Goal: Use online tool/utility: Utilize a website feature to perform a specific function

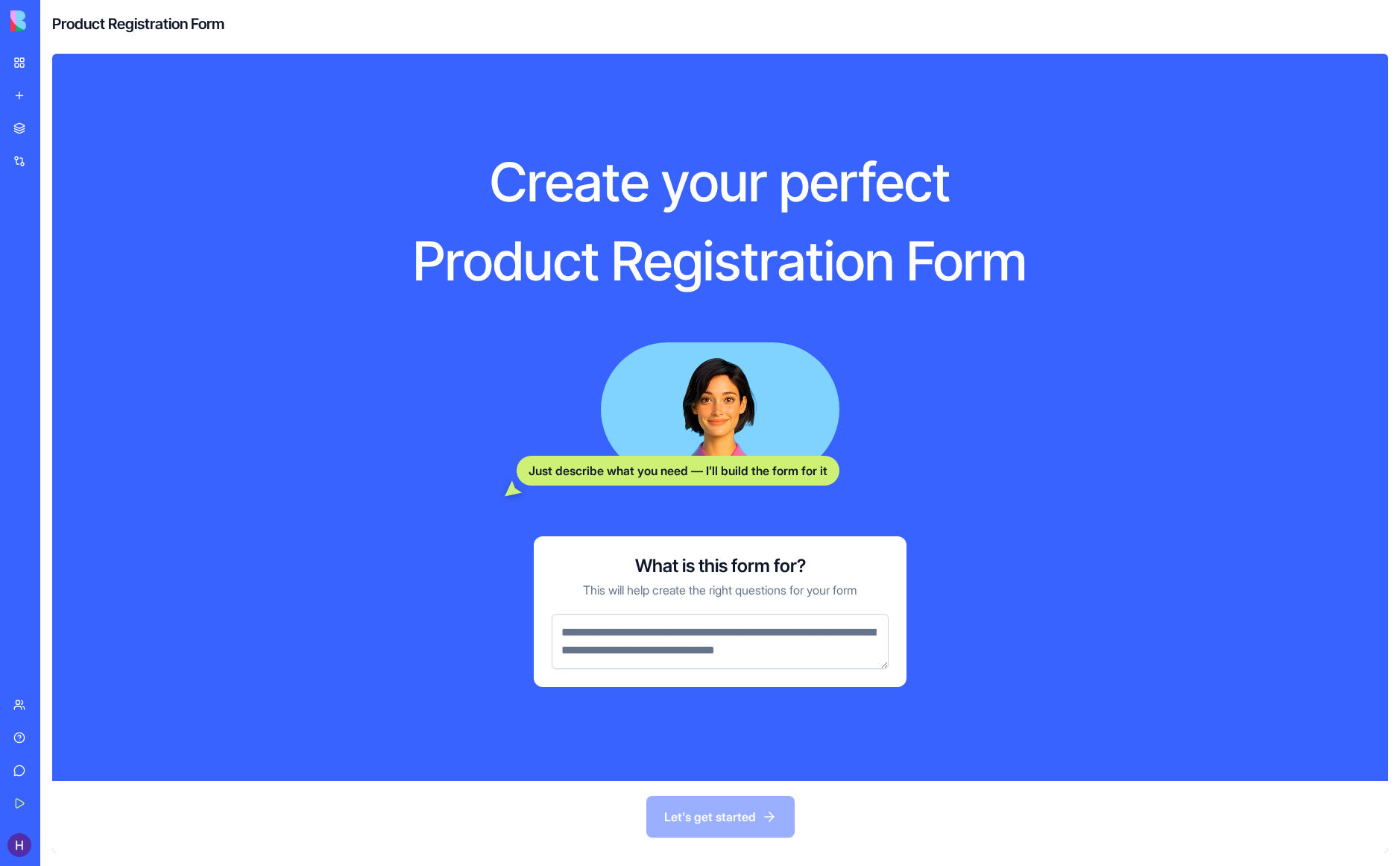
click at [64, 137] on link "Marketplace" at bounding box center [34, 128] width 59 height 30
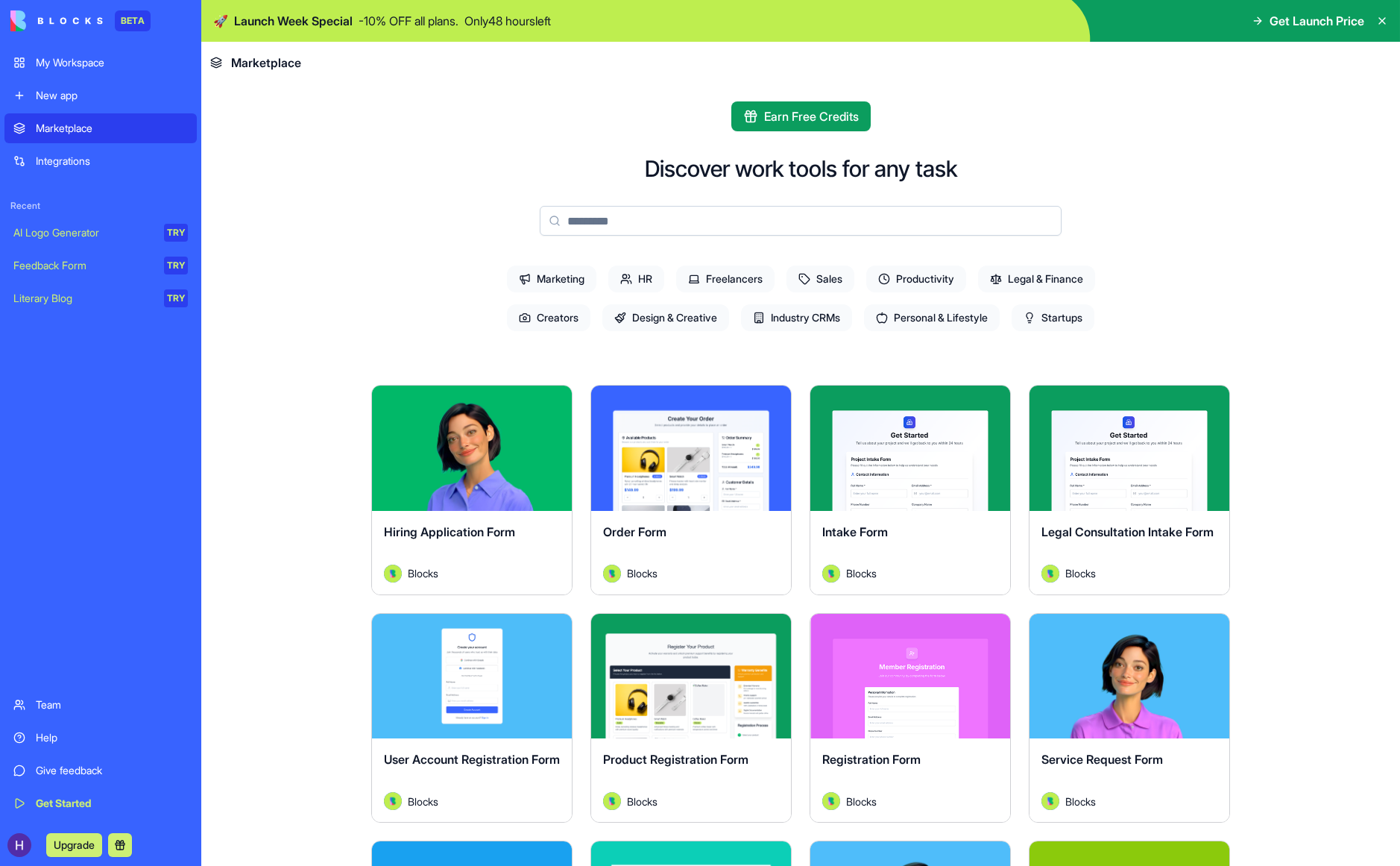
click at [682, 447] on button "Explore" at bounding box center [691, 448] width 112 height 30
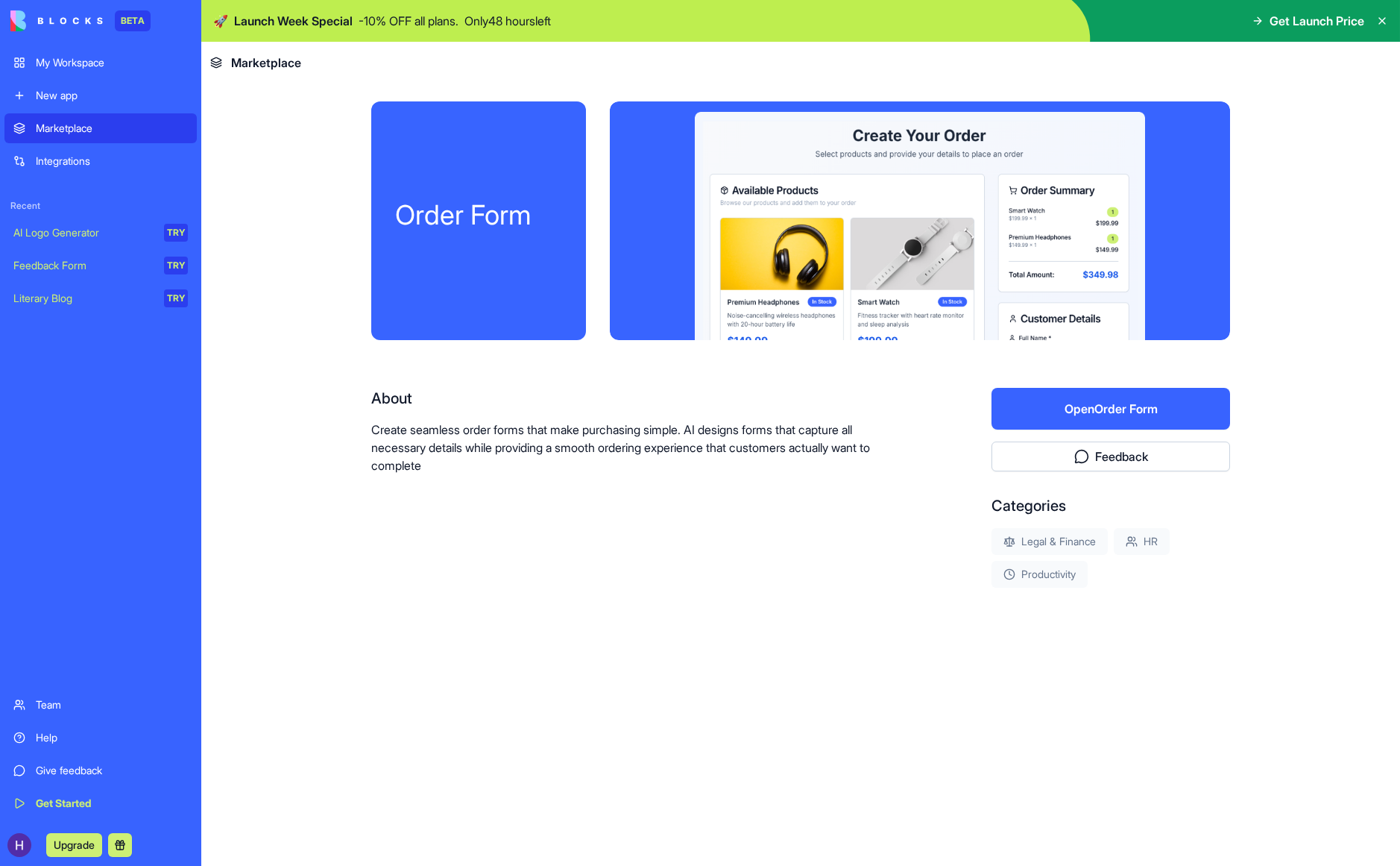
click at [1075, 408] on button "Open Order Form" at bounding box center [1111, 408] width 239 height 42
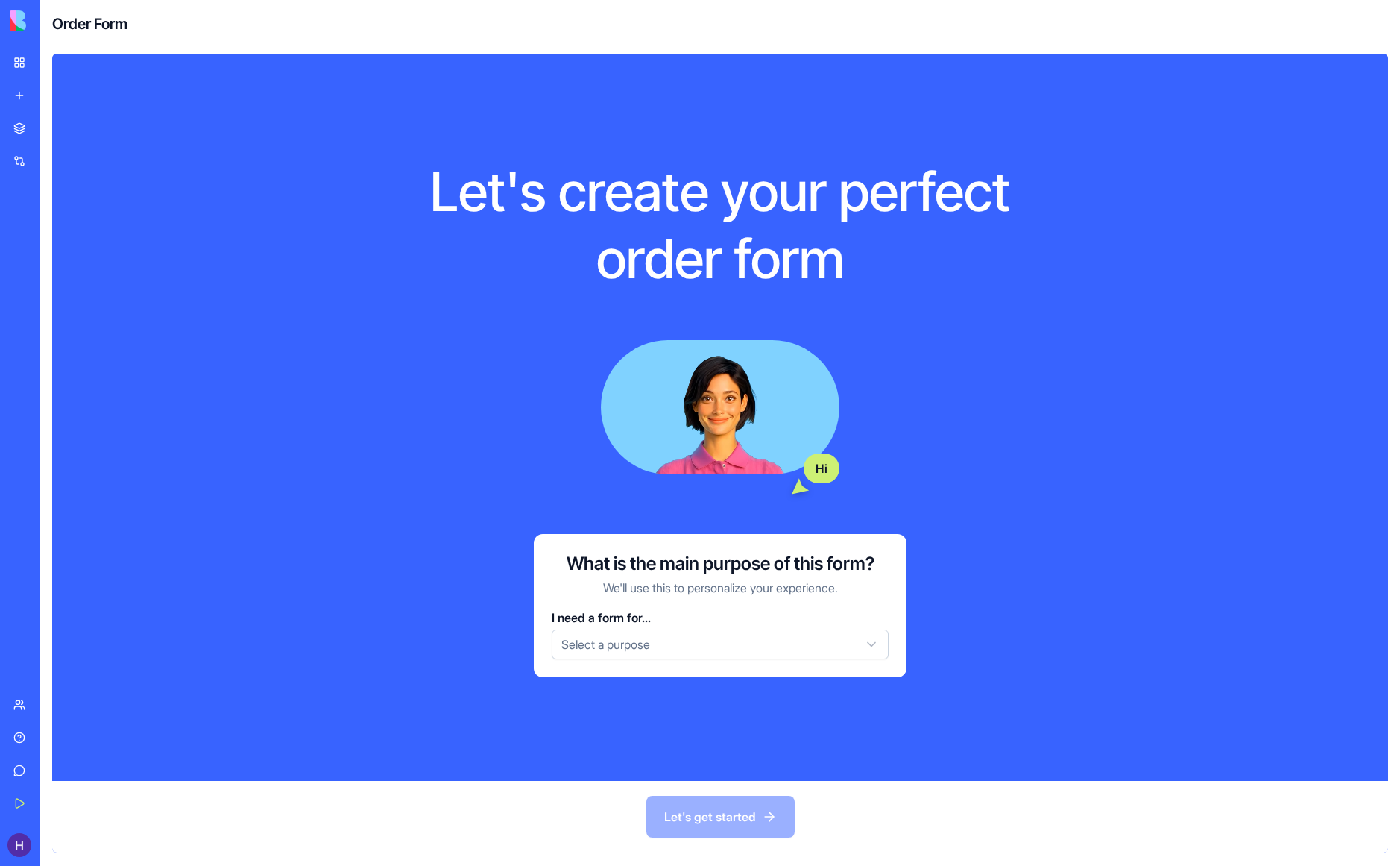
click at [1107, 415] on div "Let's create your perfect order form Hi What is the main purpose of this form? …" at bounding box center [720, 417] width 1336 height 727
click at [841, 637] on html "BETA My Workspace New app Marketplace Integrations Recent AI Logo Generator TRY…" at bounding box center [700, 433] width 1400 height 866
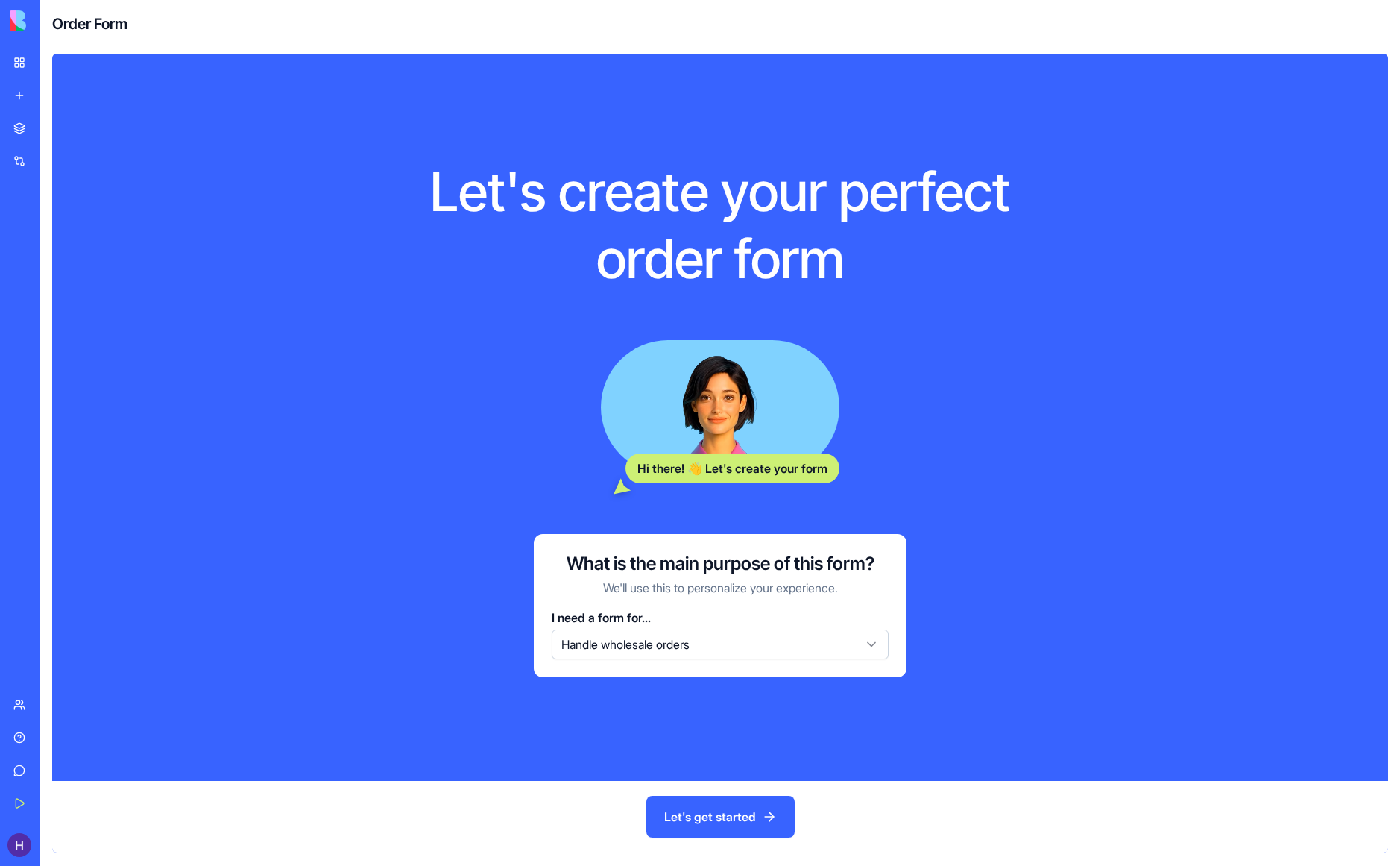
click at [734, 809] on button "Let's get started" at bounding box center [720, 816] width 149 height 42
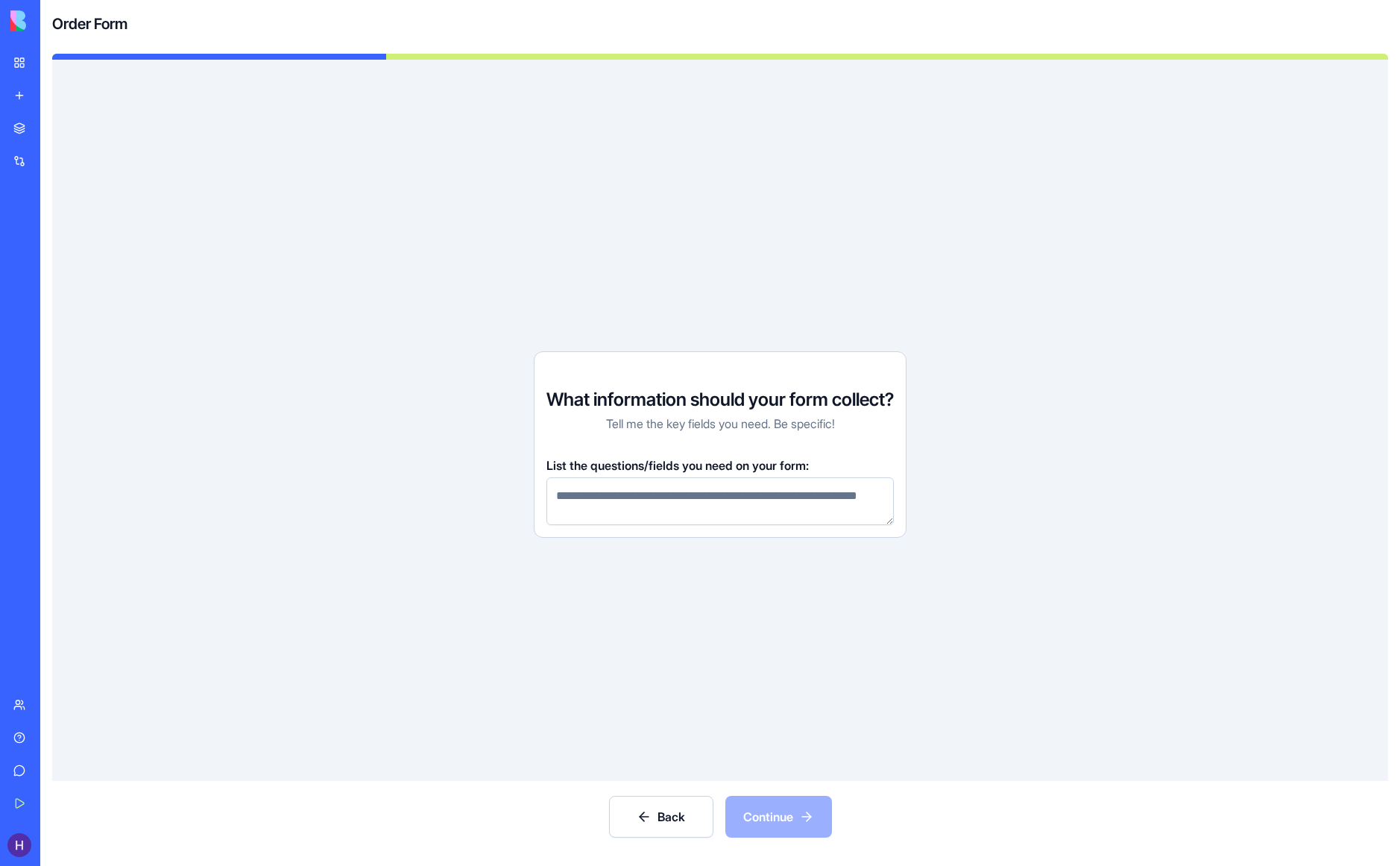
click at [788, 810] on div "Back Continue" at bounding box center [720, 816] width 1336 height 72
click at [633, 810] on button "Back" at bounding box center [661, 816] width 104 height 42
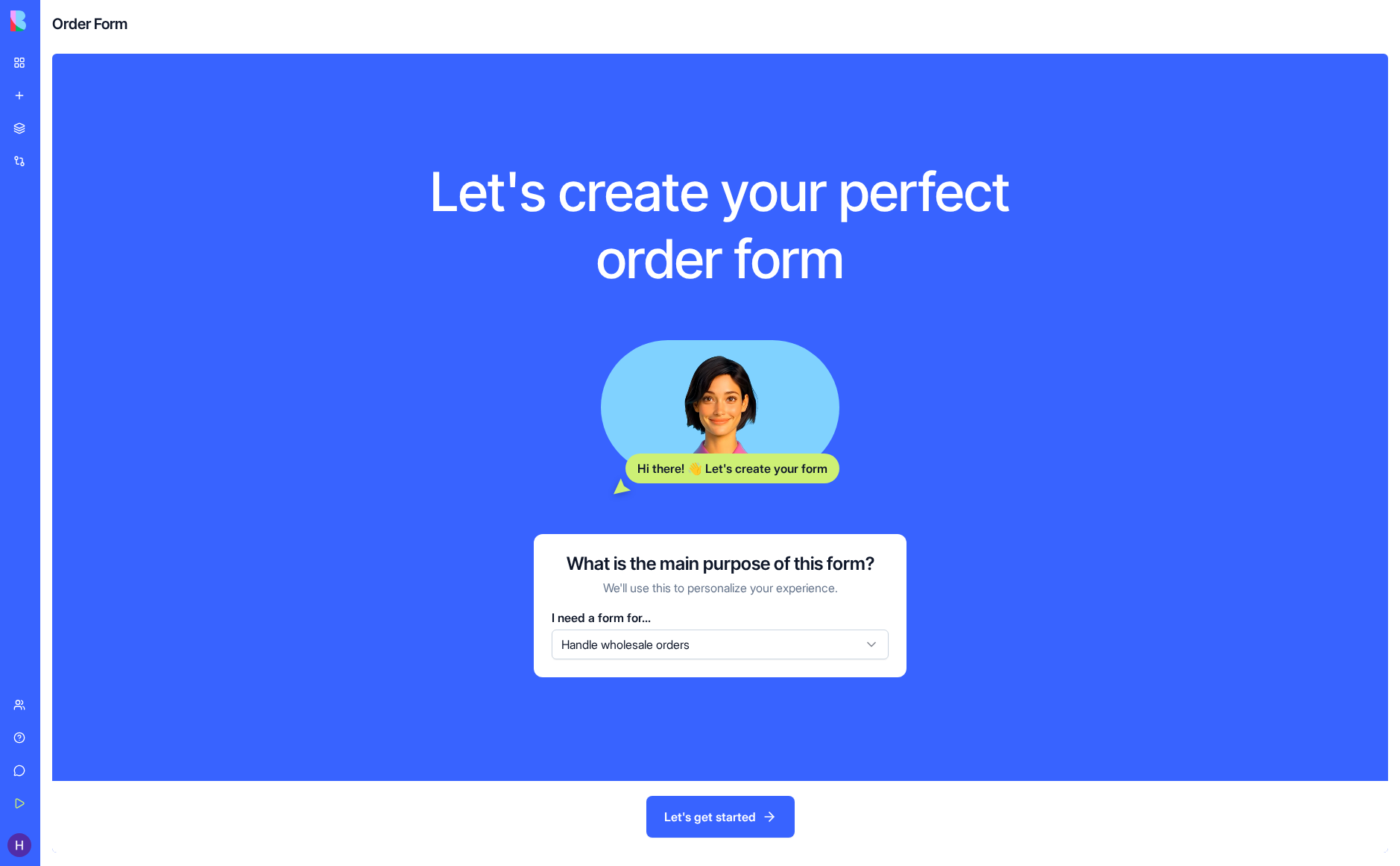
click at [64, 72] on link "My Workspace" at bounding box center [34, 62] width 59 height 30
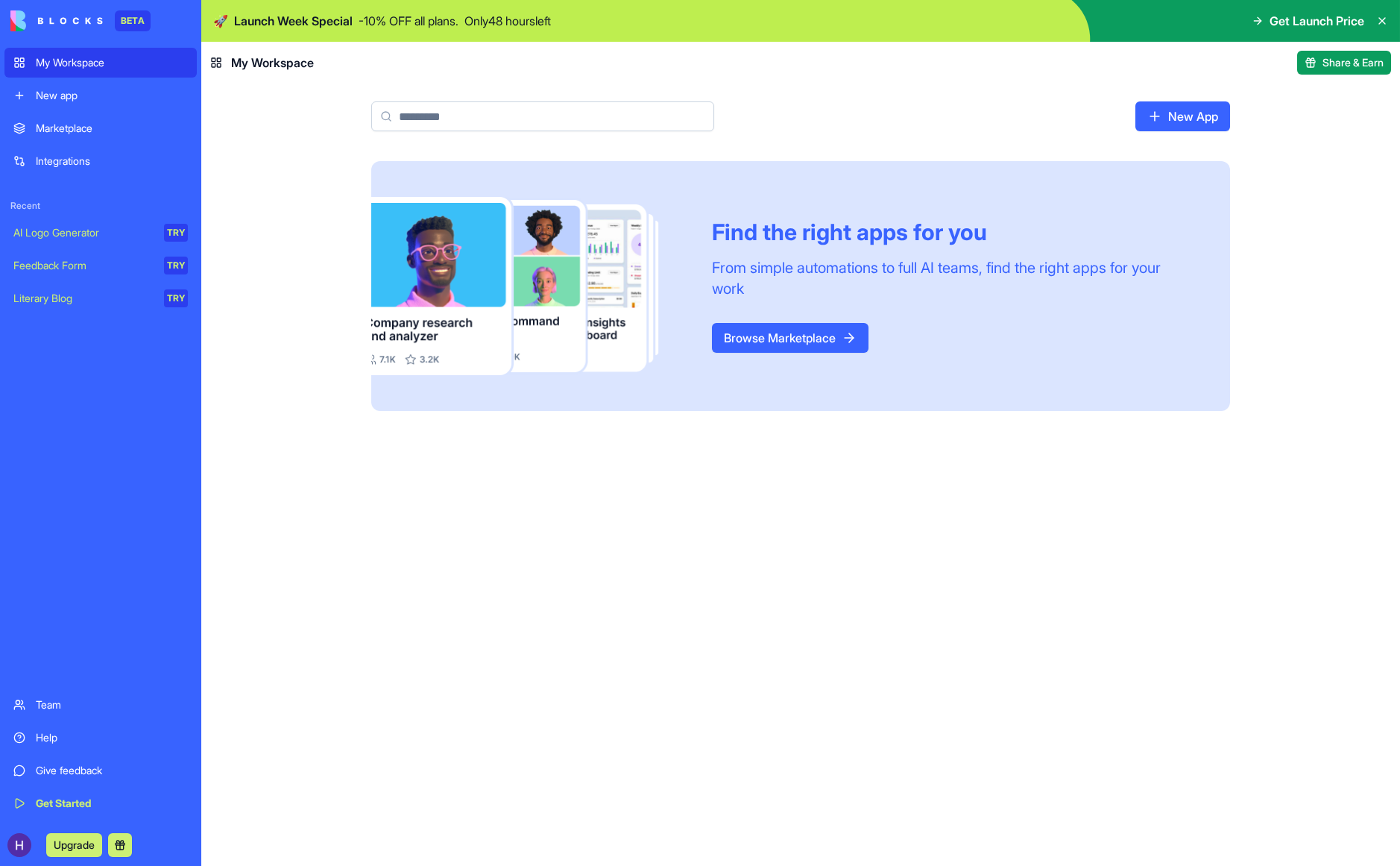
click at [801, 329] on link "Browse Marketplace" at bounding box center [790, 337] width 156 height 30
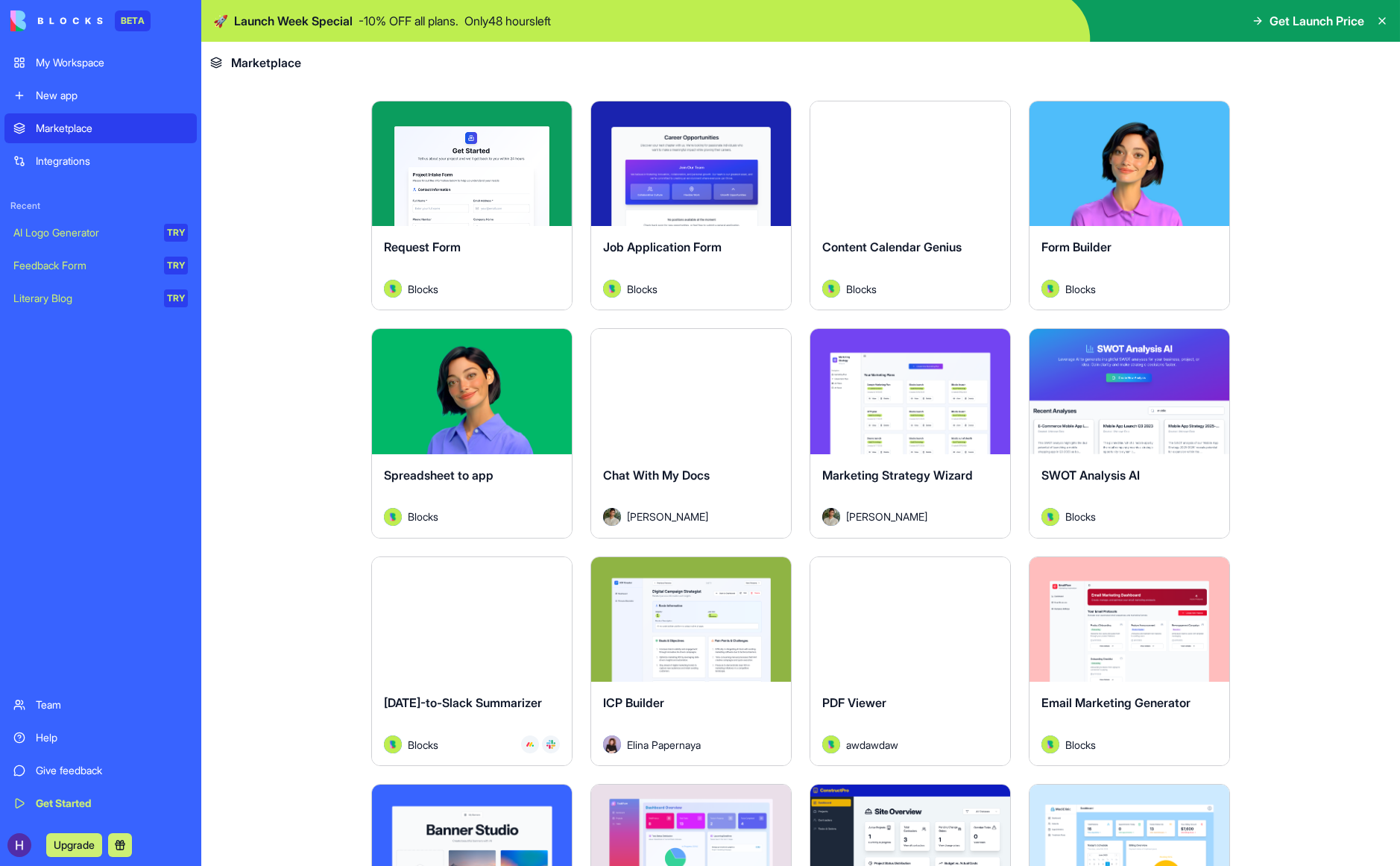
scroll to position [3930, 0]
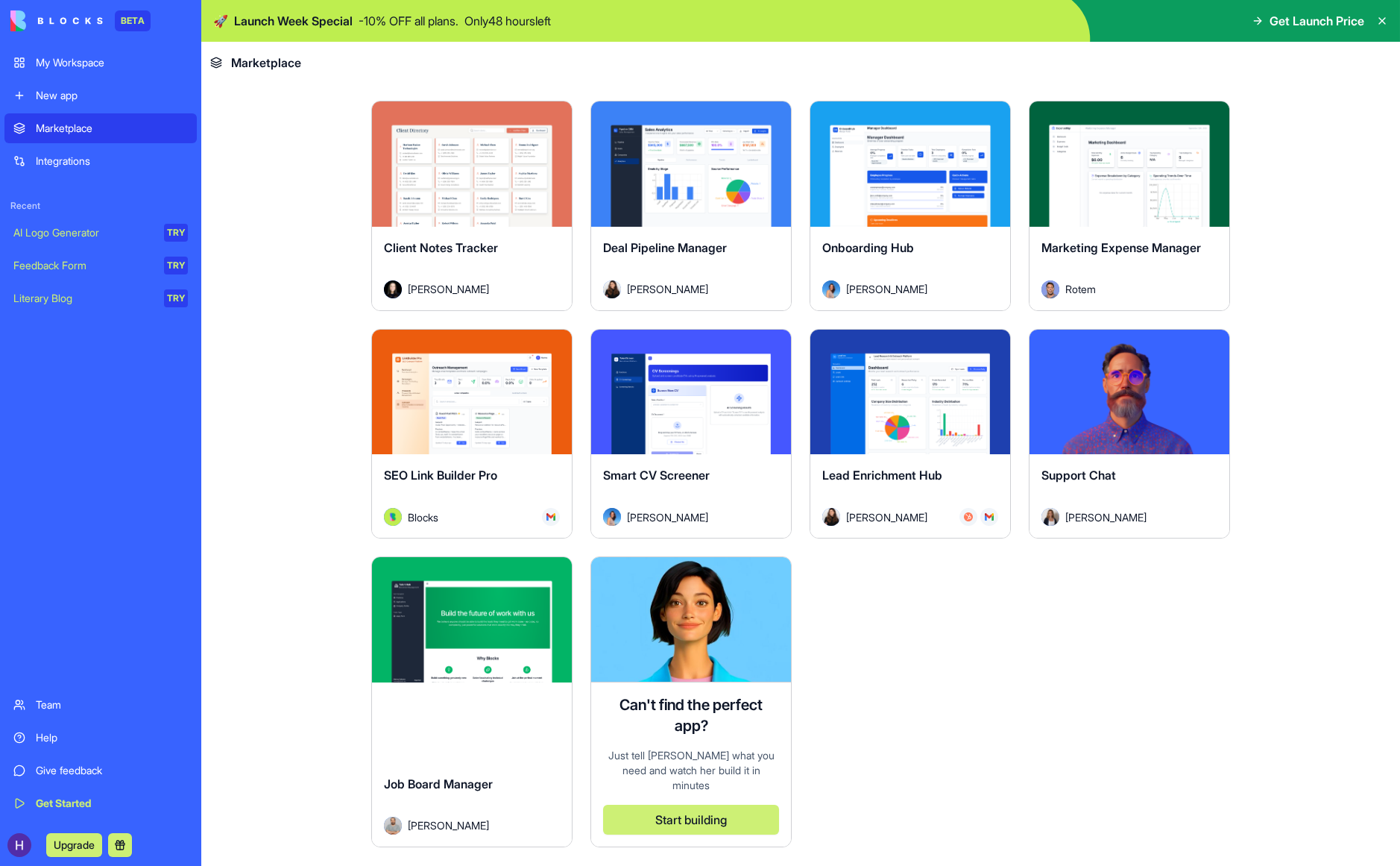
click at [1118, 402] on button "Explore" at bounding box center [1129, 392] width 112 height 30
click at [1126, 397] on button "Explore" at bounding box center [1129, 392] width 112 height 30
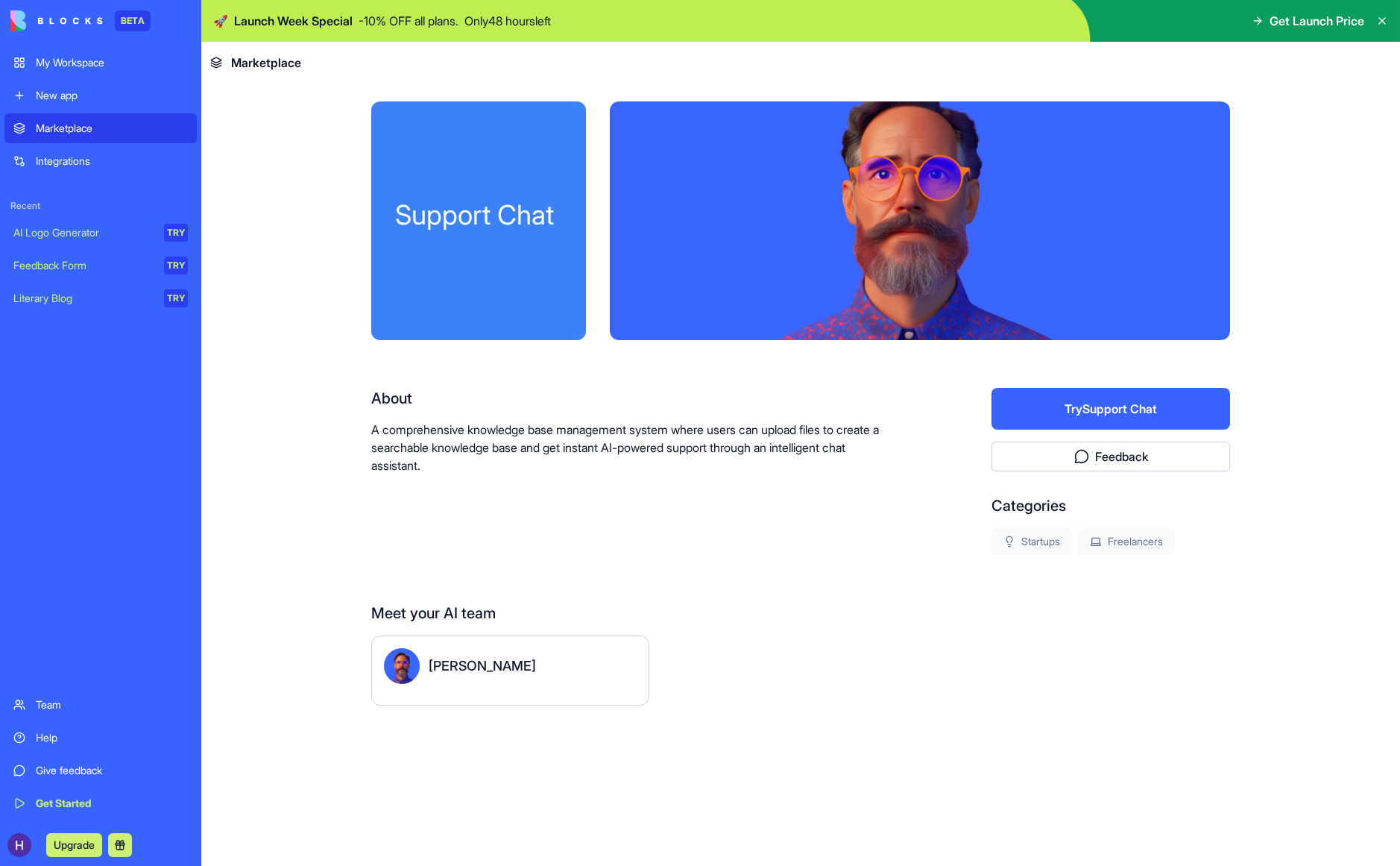
click at [1121, 416] on button "Try Support Chat" at bounding box center [1111, 408] width 239 height 42
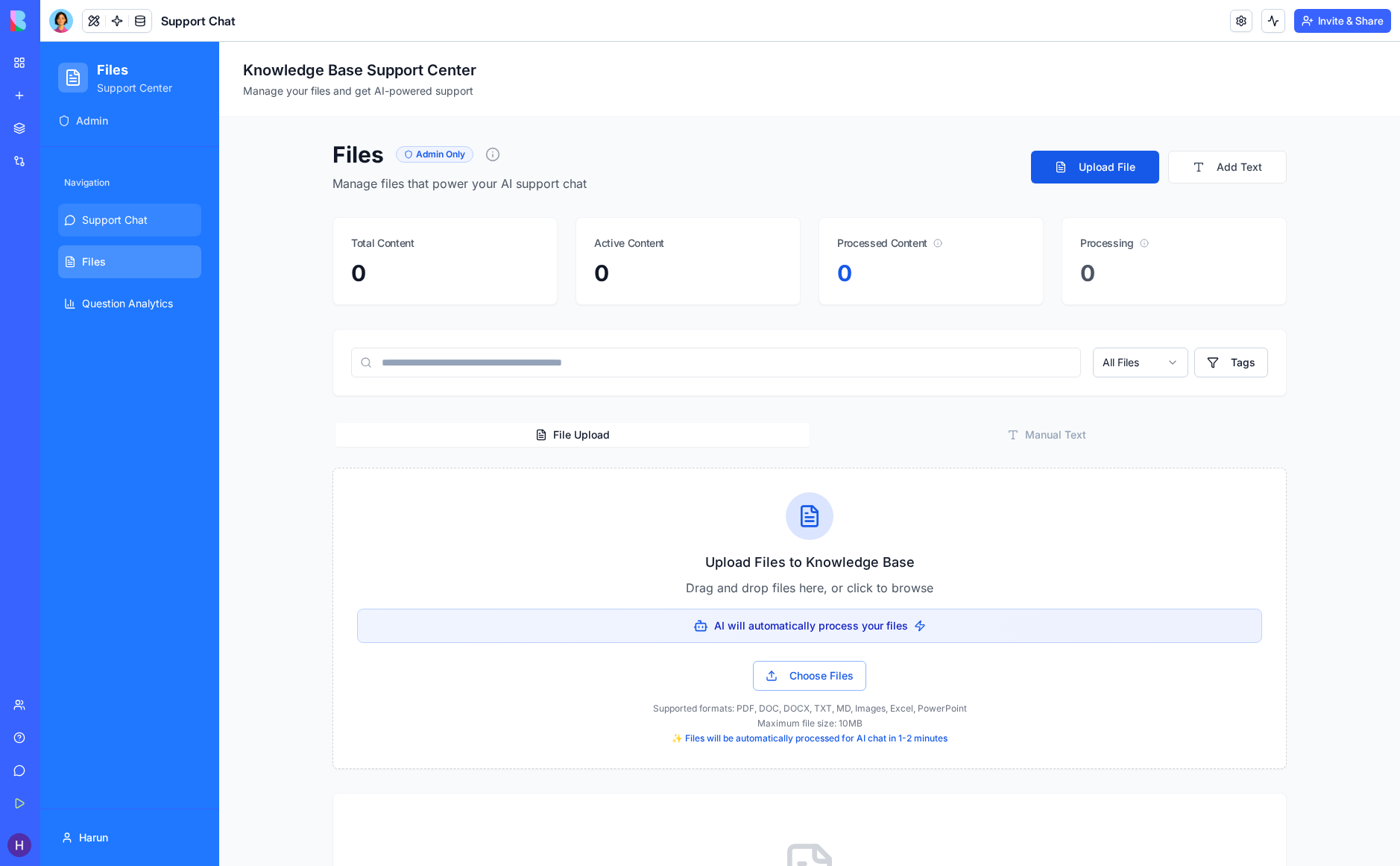
click at [115, 213] on span "Support Chat" at bounding box center [115, 220] width 66 height 15
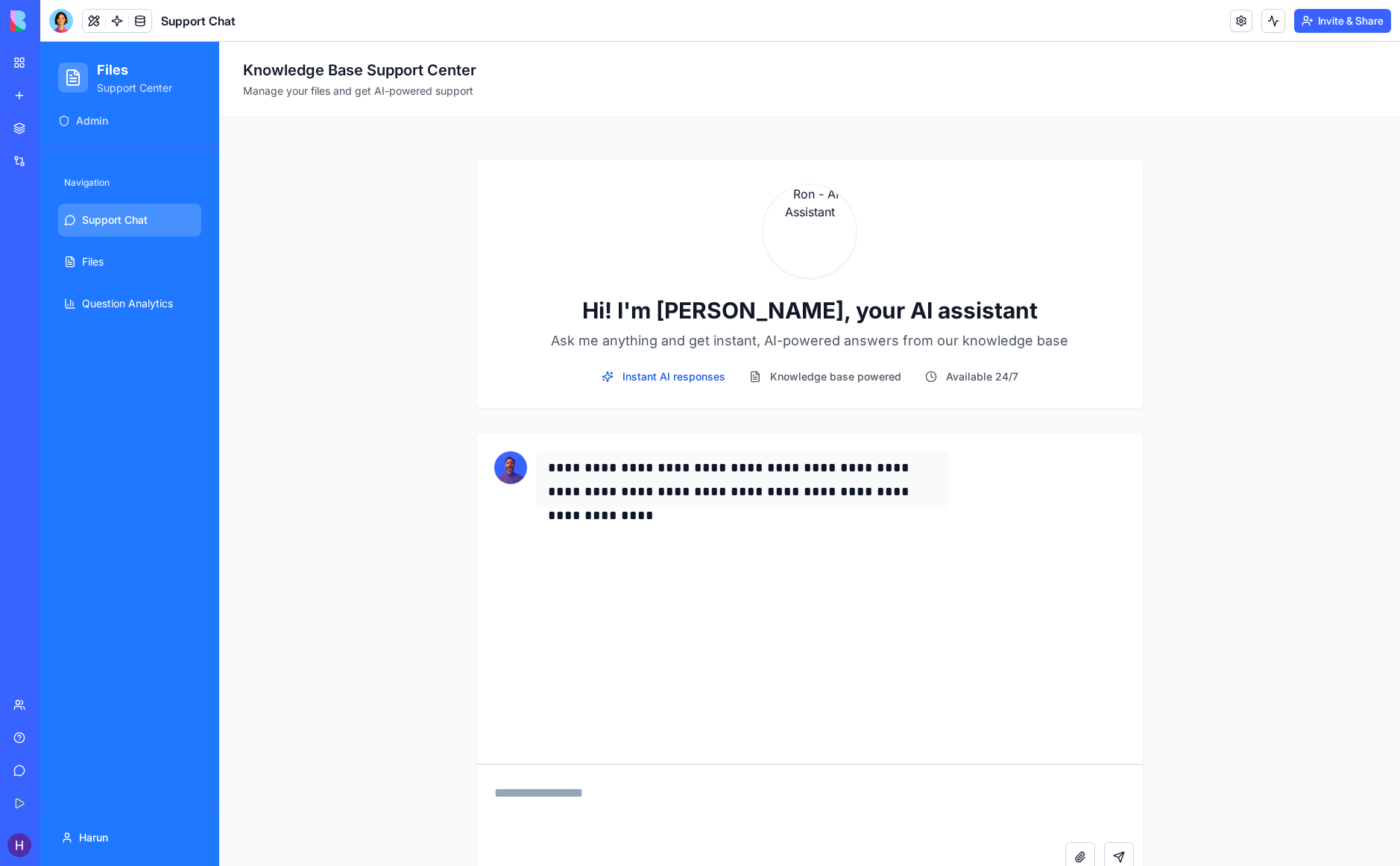
click at [55, 767] on div "Give feedback" at bounding box center [46, 770] width 19 height 15
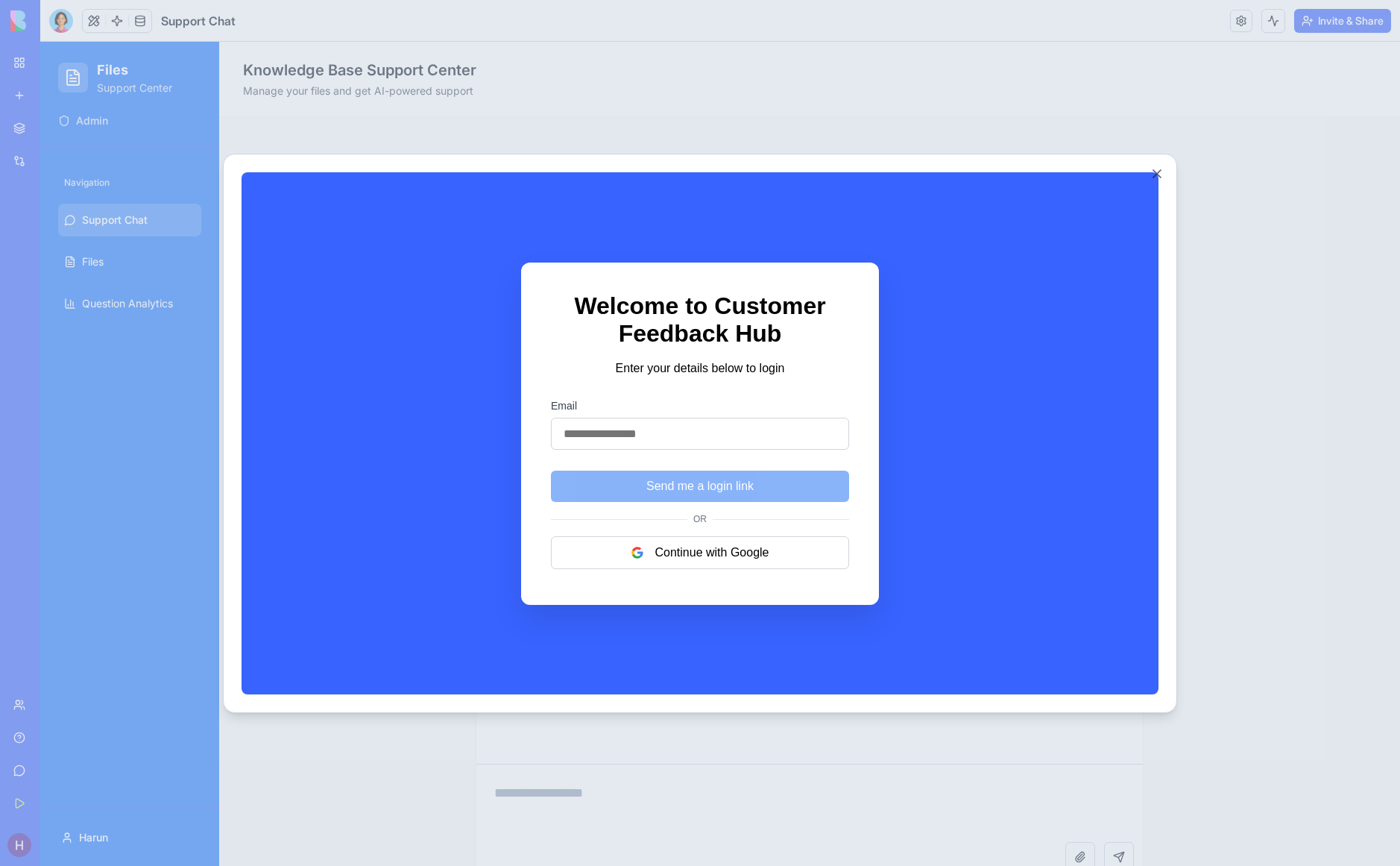
click at [1152, 171] on button "Close" at bounding box center [1156, 173] width 15 height 15
